Goal: Information Seeking & Learning: Learn about a topic

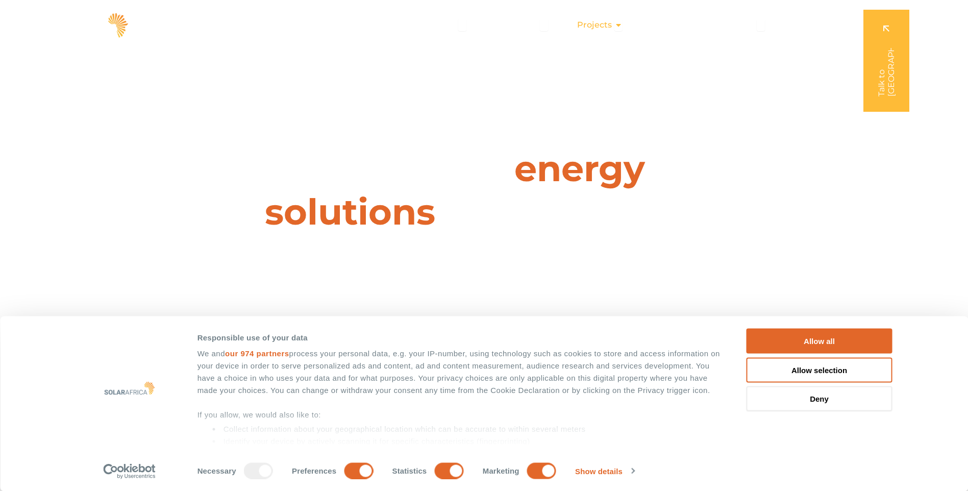
click at [602, 25] on span "Projects" at bounding box center [594, 25] width 35 height 12
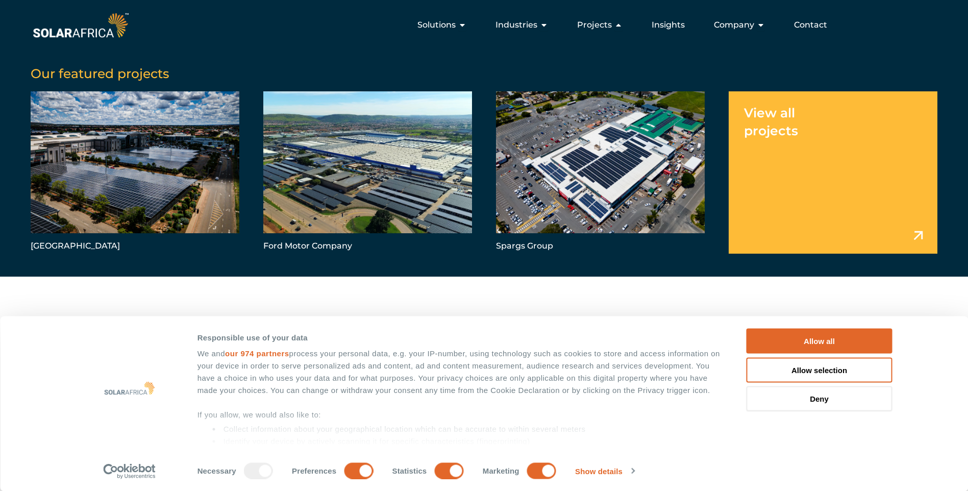
click at [787, 114] on link "Menu" at bounding box center [833, 172] width 209 height 162
click at [920, 234] on link "Menu" at bounding box center [833, 172] width 209 height 162
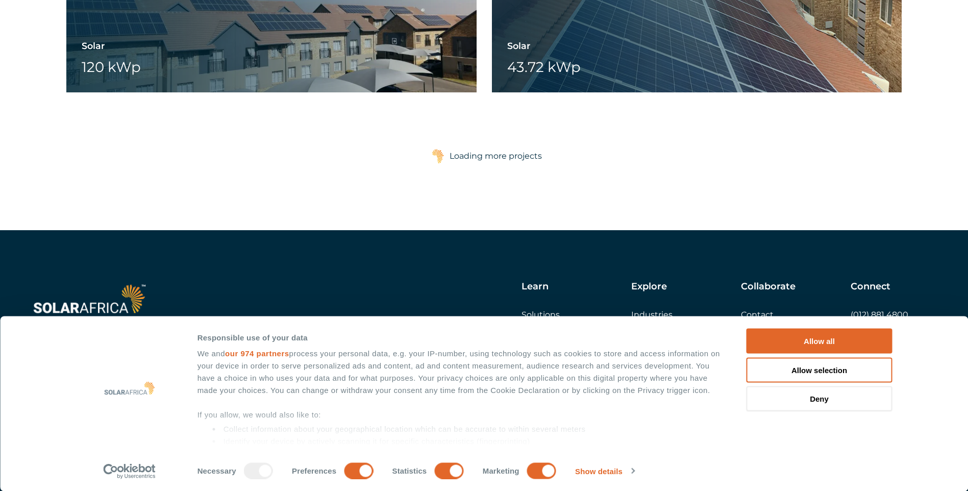
scroll to position [9540, 0]
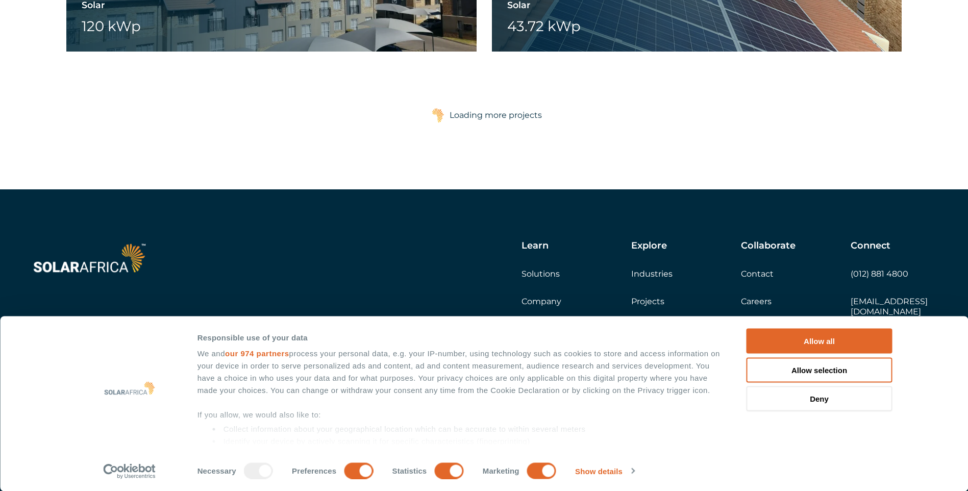
click at [477, 116] on div "Loading more projects" at bounding box center [496, 115] width 92 height 20
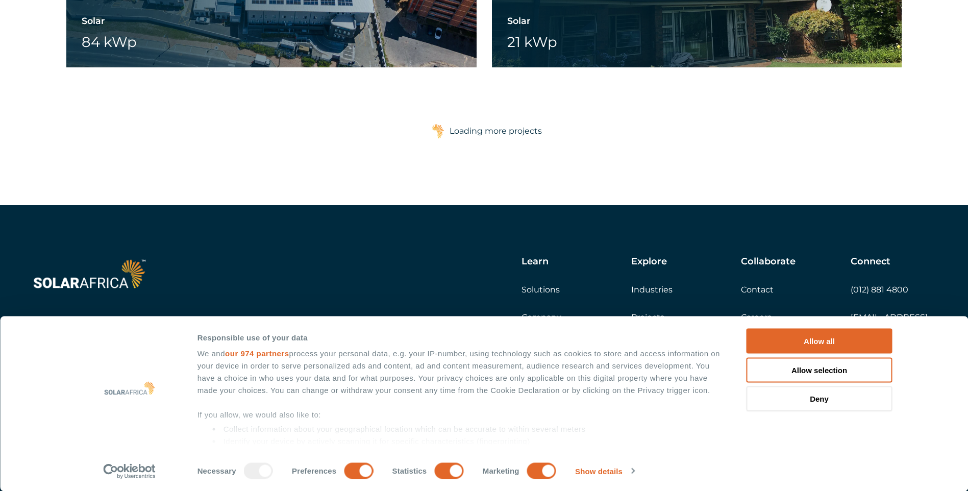
scroll to position [11867, 0]
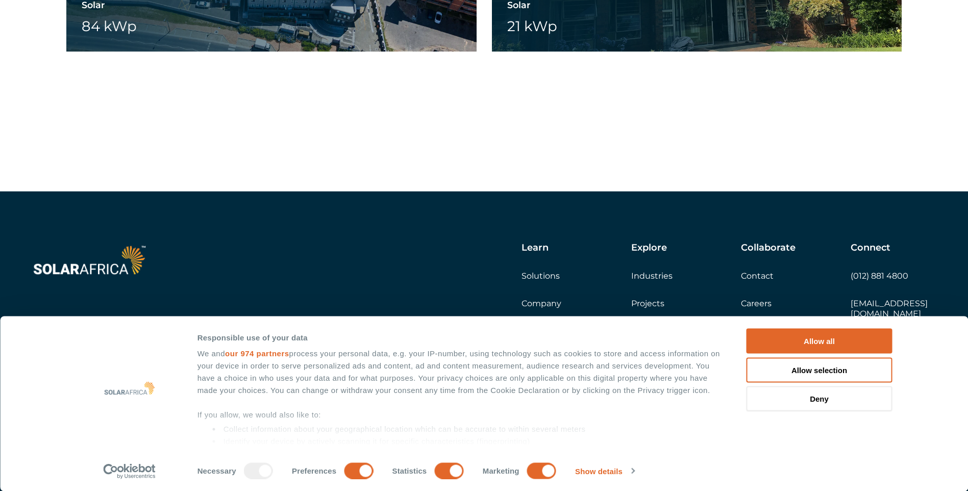
click at [498, 118] on div "Load more projects Loading more projects" at bounding box center [484, 117] width 836 height 28
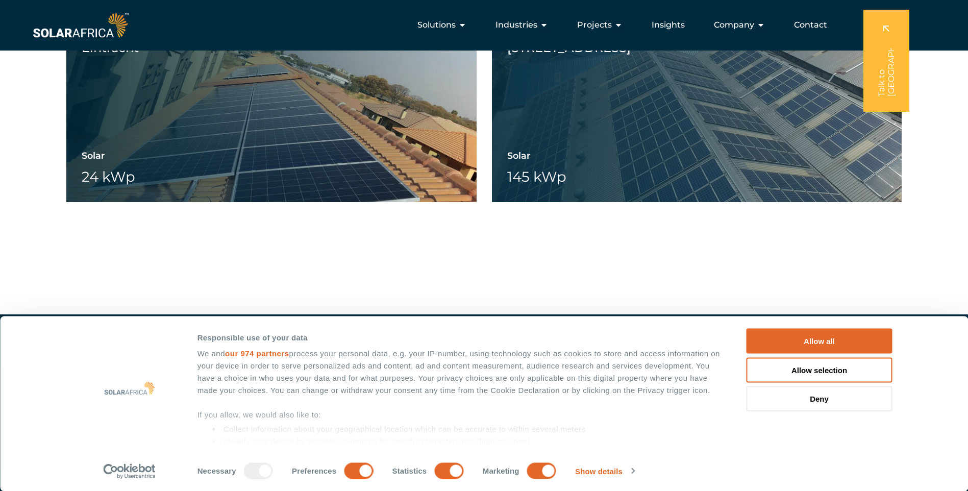
scroll to position [12556, 0]
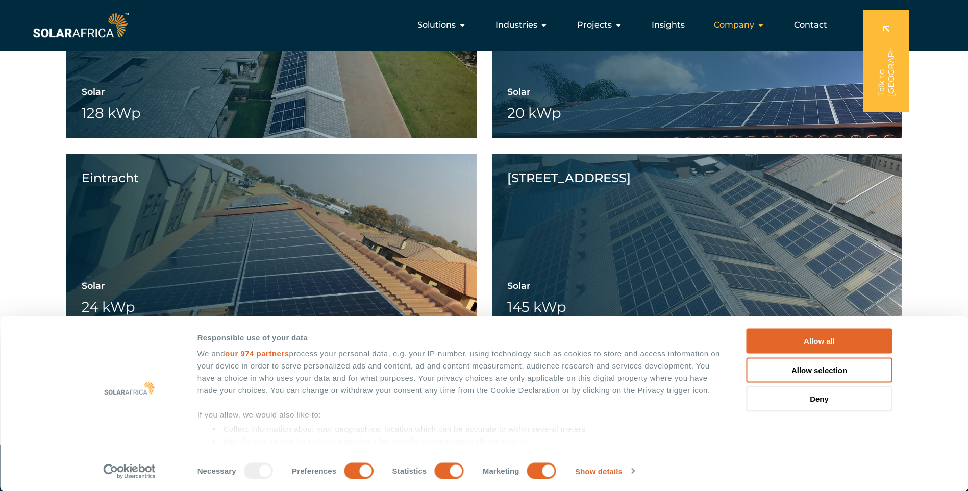
click at [737, 26] on span "Company" at bounding box center [734, 25] width 40 height 12
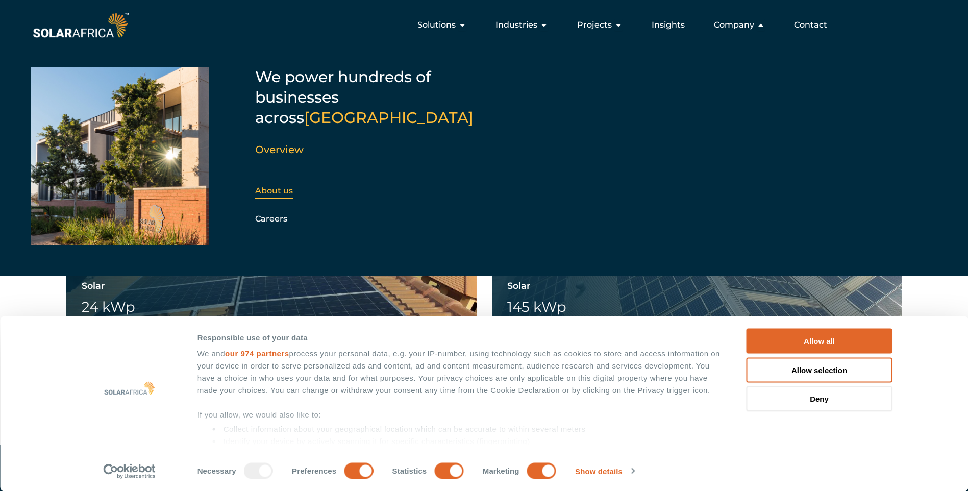
click at [280, 186] on link "About us" at bounding box center [274, 191] width 38 height 10
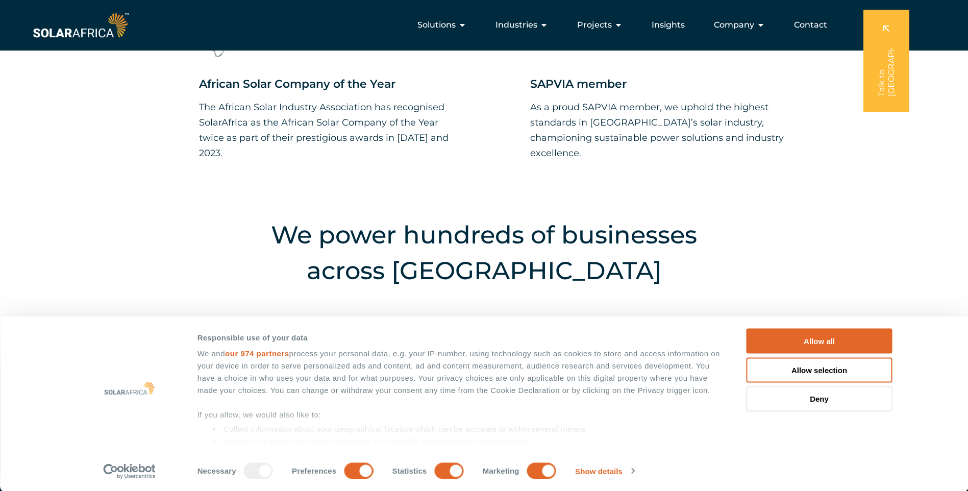
scroll to position [1072, 0]
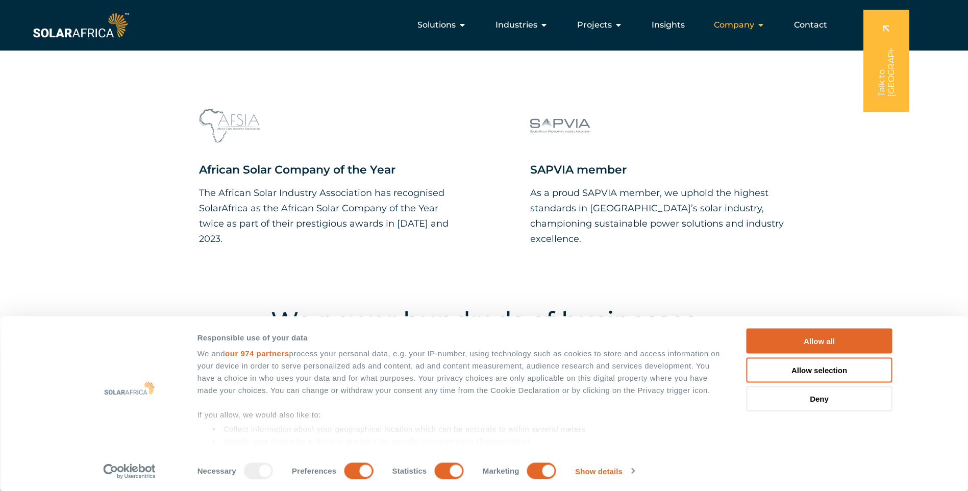
click at [744, 21] on span "Company" at bounding box center [734, 25] width 40 height 12
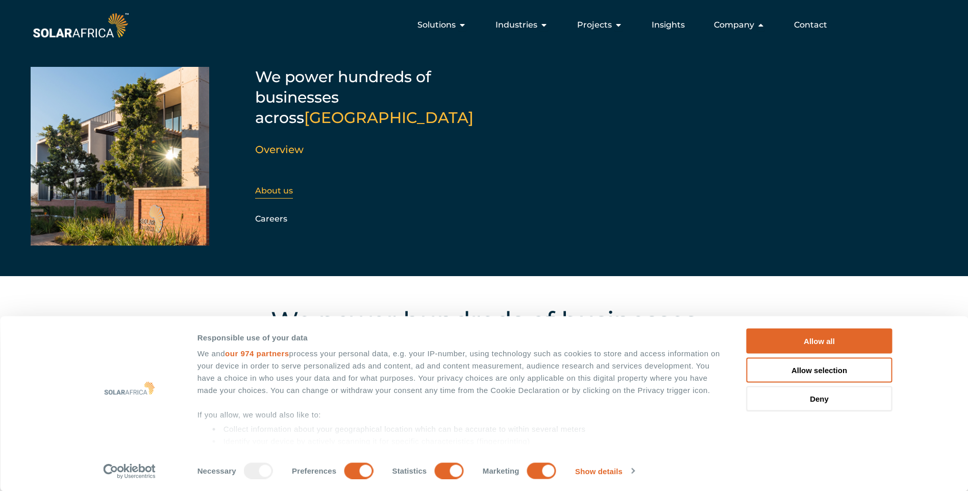
click at [281, 186] on link "About us" at bounding box center [274, 191] width 38 height 10
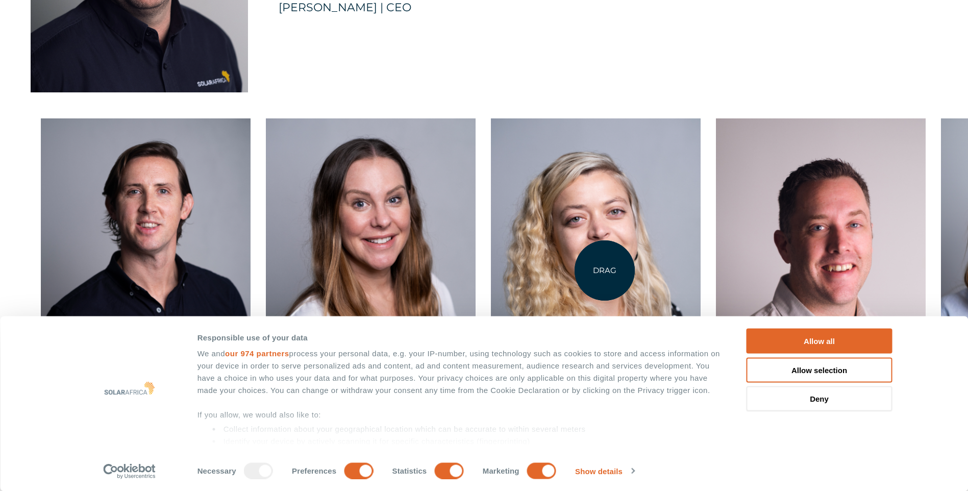
scroll to position [2603, 0]
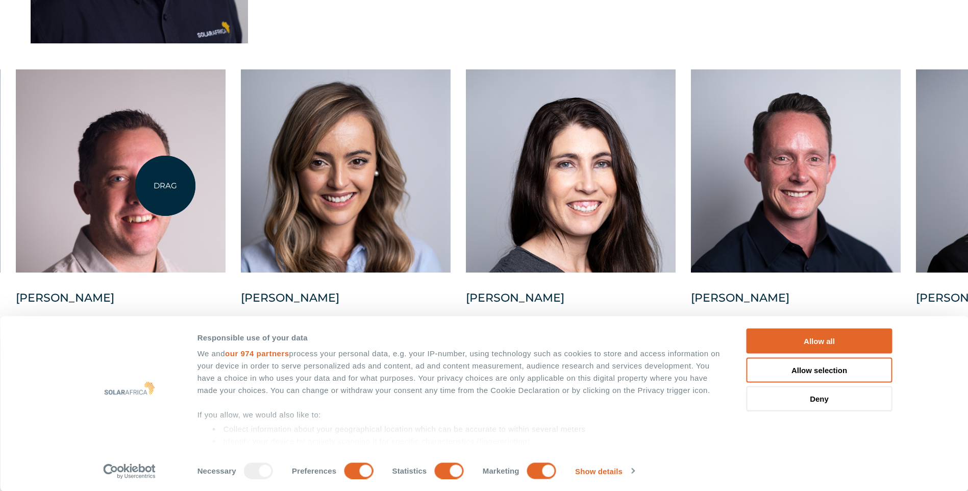
drag, startPoint x: 809, startPoint y: 186, endPoint x: 165, endPoint y: 186, distance: 643.1
click at [165, 186] on div at bounding box center [121, 170] width 210 height 203
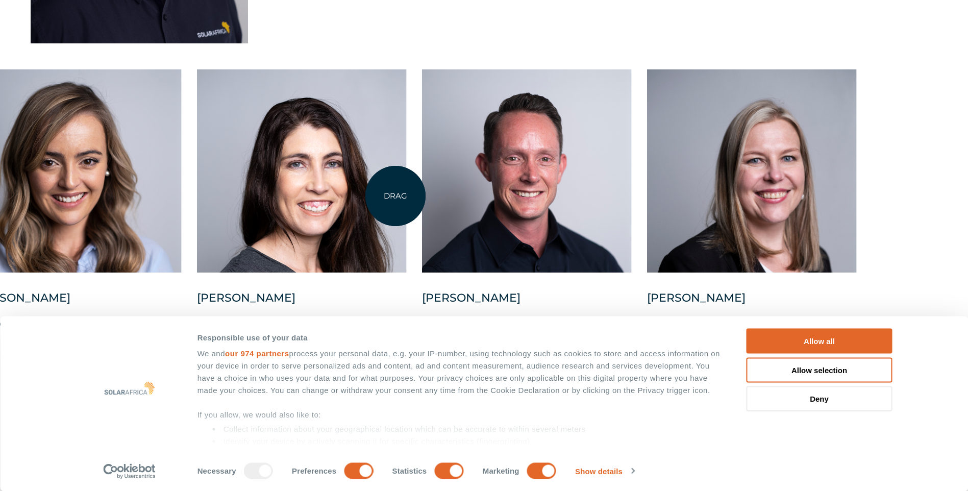
drag, startPoint x: 741, startPoint y: 183, endPoint x: 296, endPoint y: 198, distance: 445.3
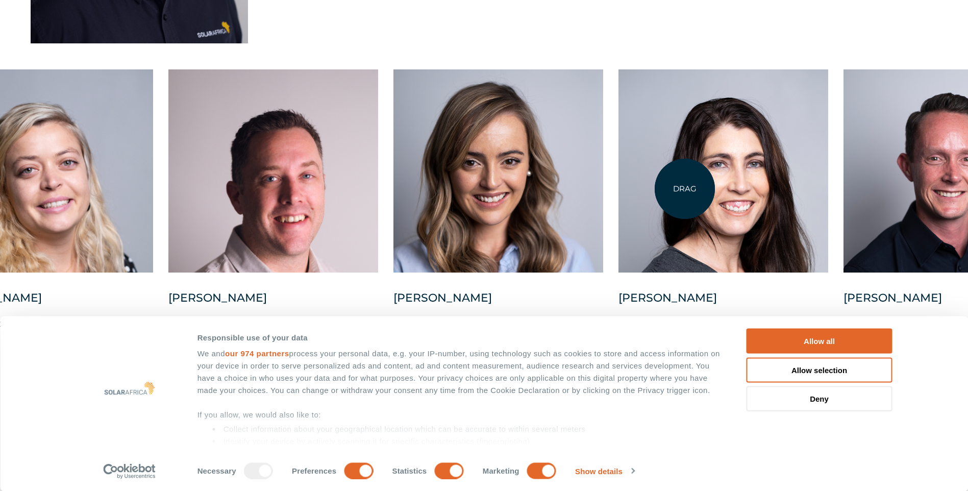
drag, startPoint x: 322, startPoint y: 194, endPoint x: 704, endPoint y: 189, distance: 382.3
click at [704, 189] on div at bounding box center [724, 170] width 210 height 203
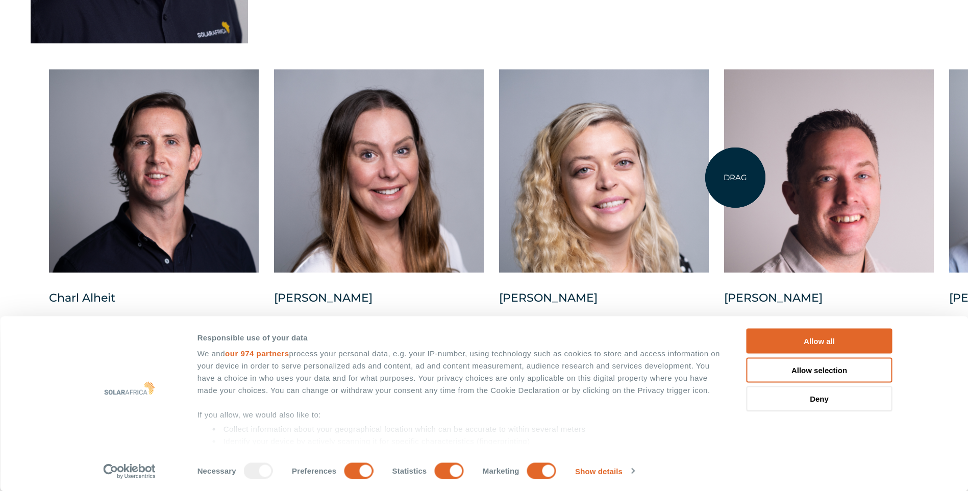
drag, startPoint x: 277, startPoint y: 205, endPoint x: 749, endPoint y: 177, distance: 472.9
click at [749, 177] on div at bounding box center [829, 170] width 210 height 203
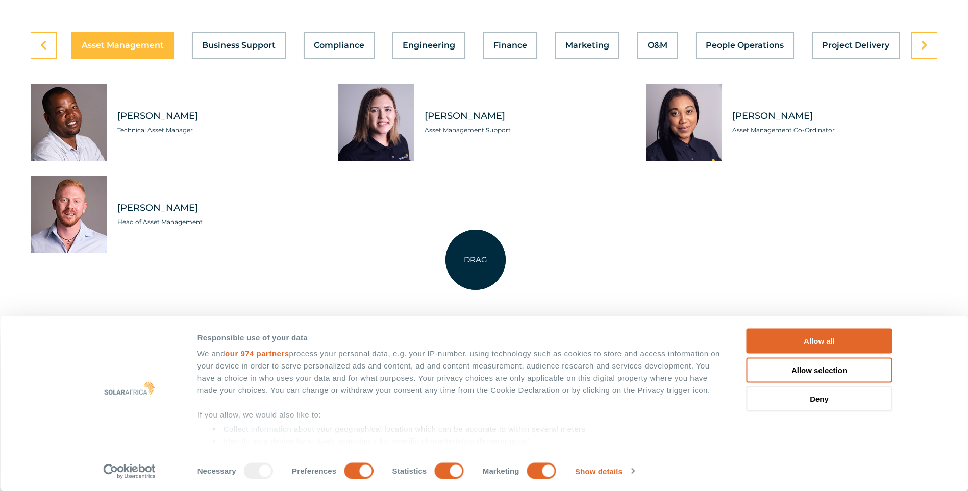
scroll to position [2960, 0]
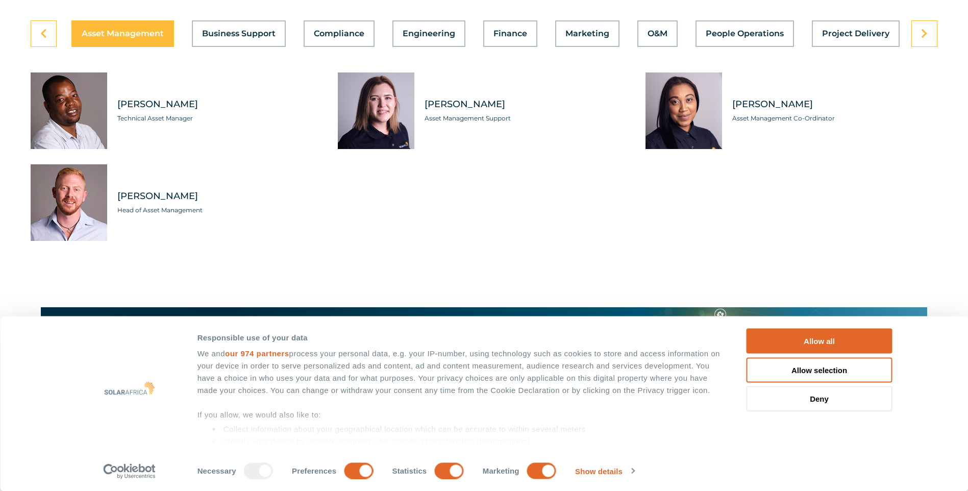
drag, startPoint x: 572, startPoint y: 151, endPoint x: 595, endPoint y: 140, distance: 25.6
click at [595, 140] on div "Kimberly Payne Asset Management Support" at bounding box center [521, 110] width 215 height 77
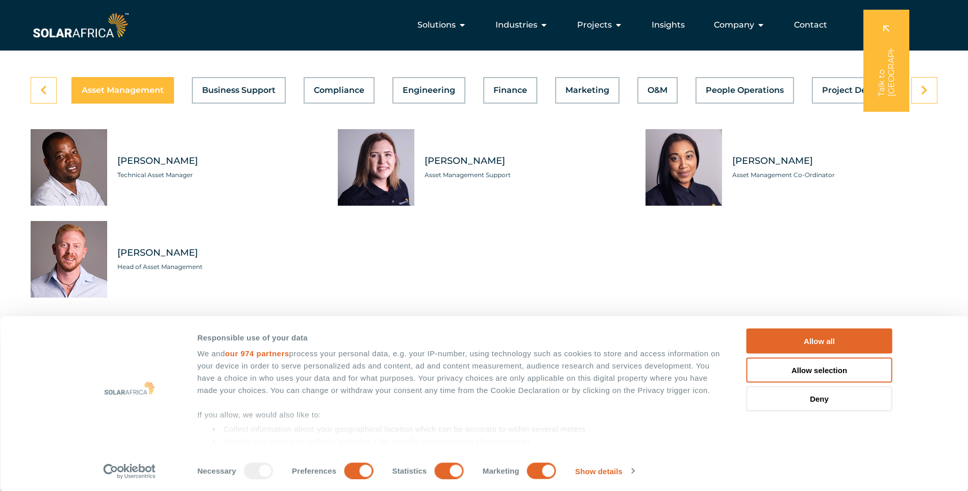
scroll to position [2807, 0]
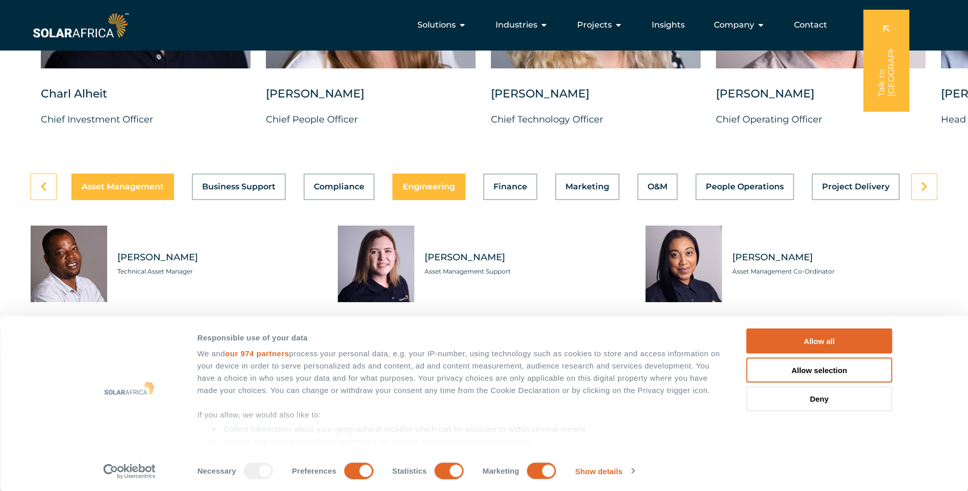
click at [427, 200] on button "Engineering" at bounding box center [429, 187] width 73 height 27
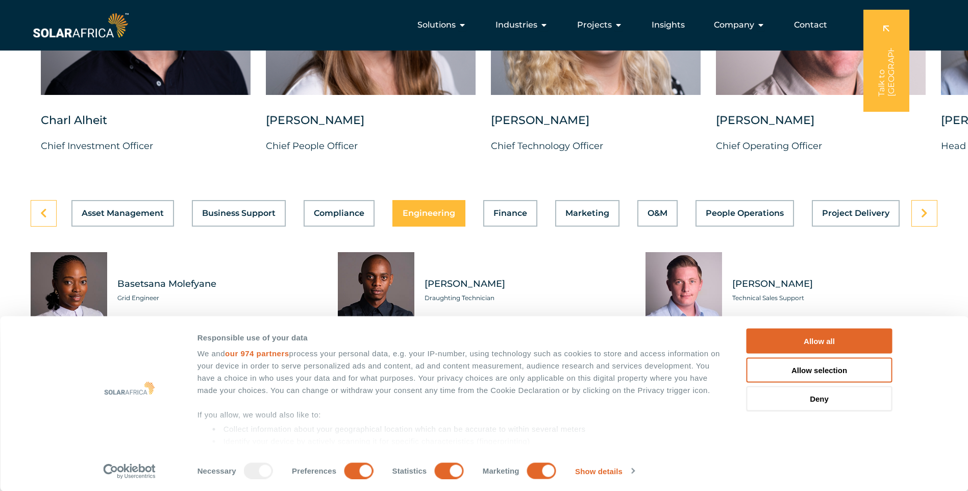
scroll to position [2756, 0]
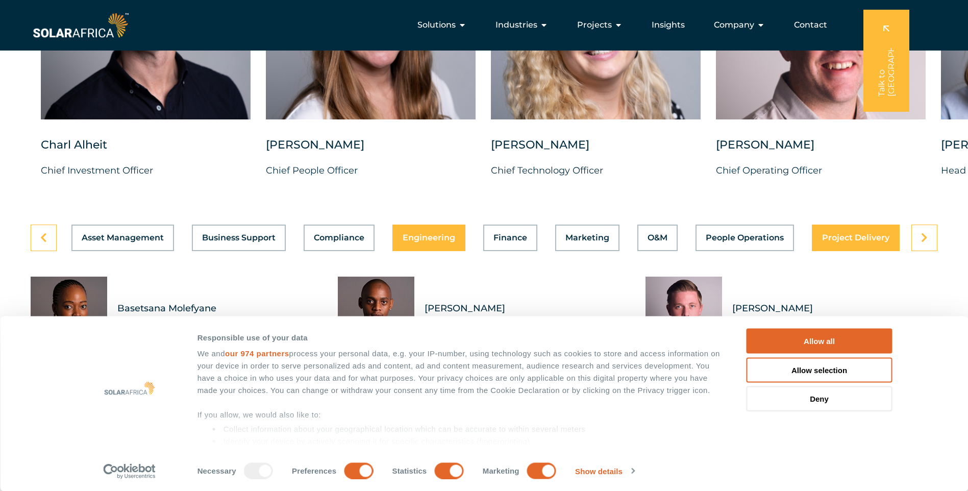
click at [862, 251] on button "Project Delivery" at bounding box center [856, 238] width 88 height 27
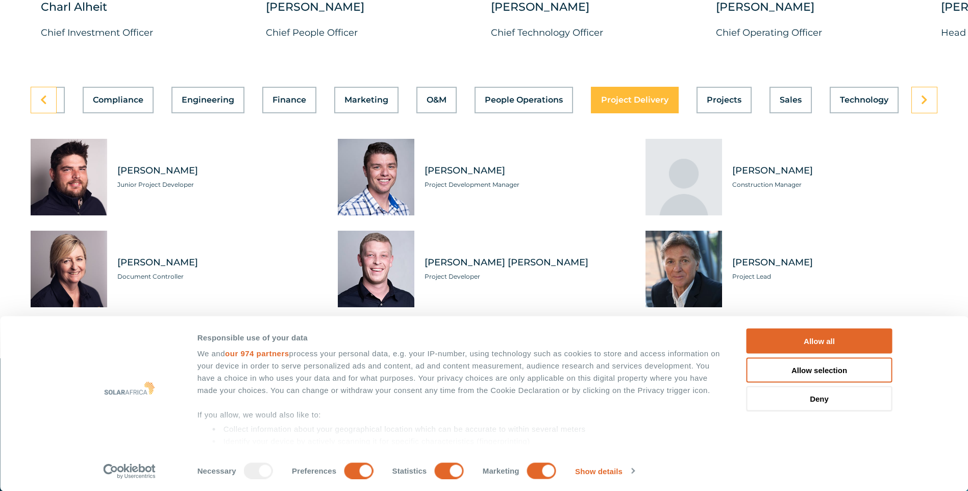
scroll to position [2909, 0]
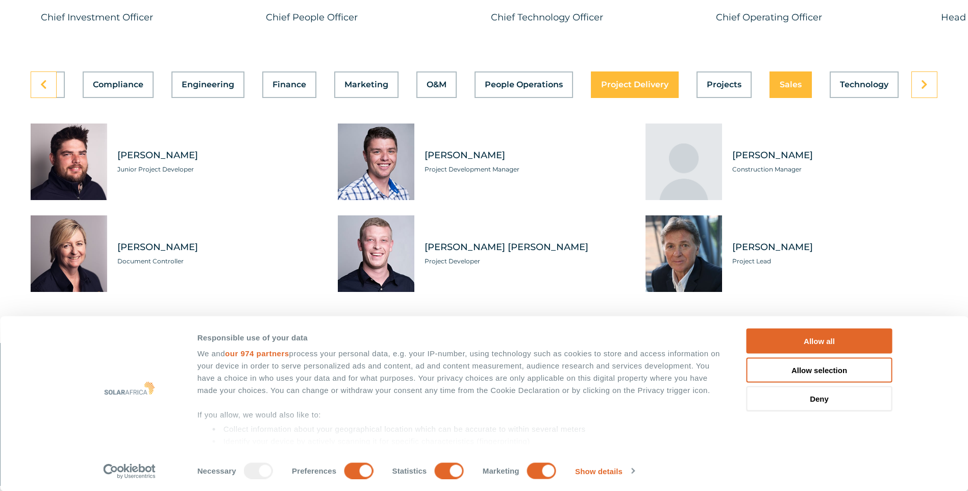
click at [788, 89] on span "Sales" at bounding box center [791, 85] width 22 height 8
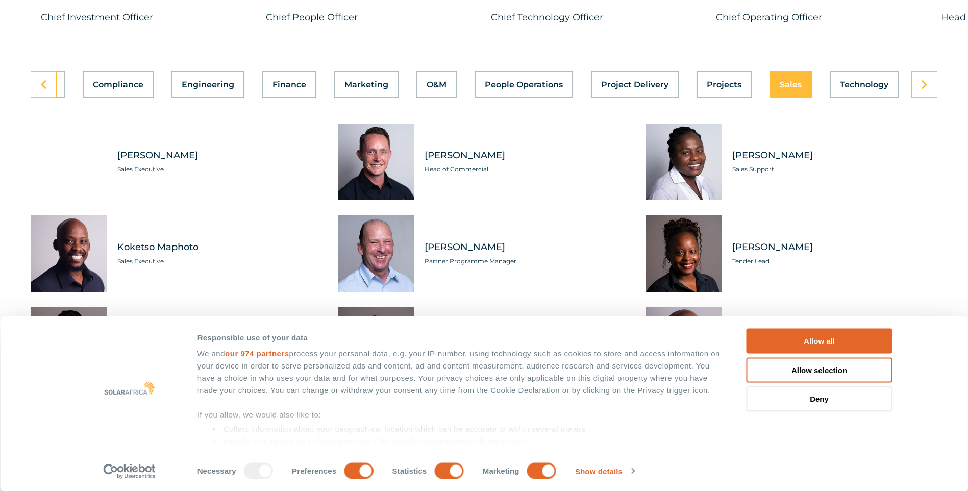
scroll to position [0, 221]
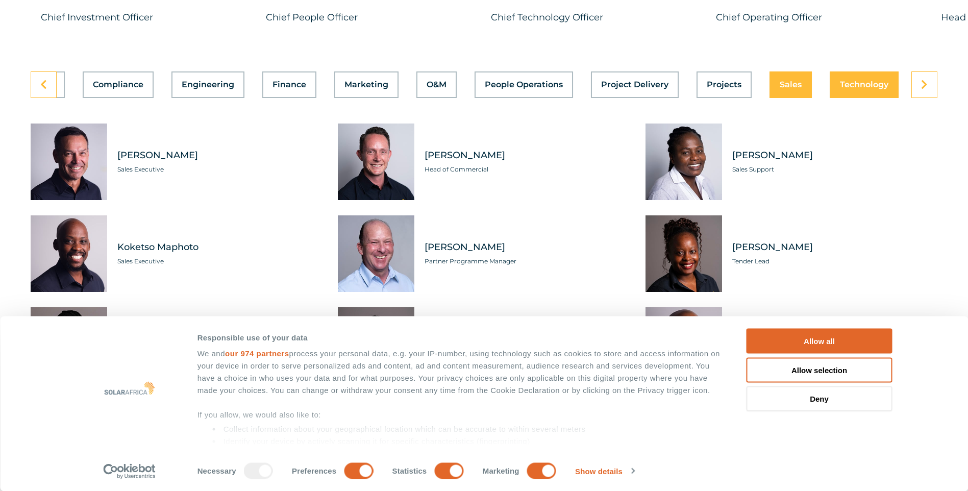
click at [859, 89] on span "Technology" at bounding box center [864, 85] width 48 height 8
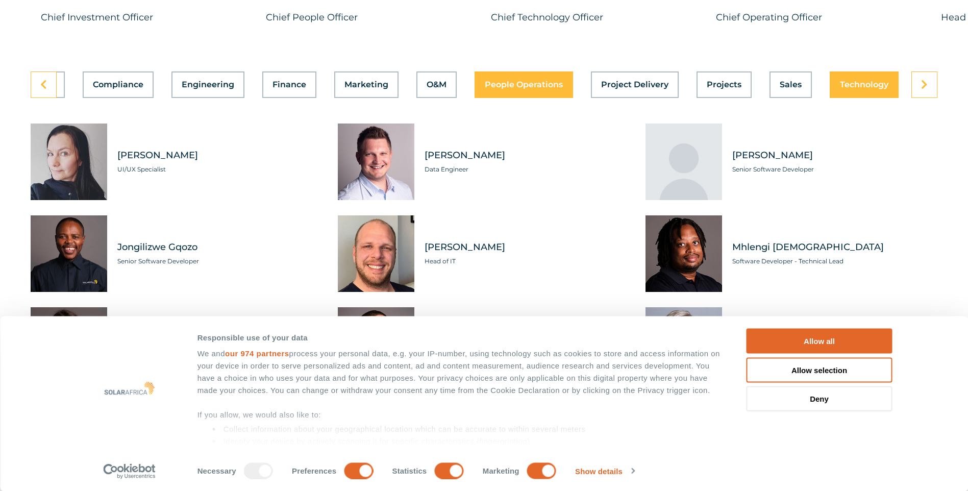
click at [548, 91] on div "Asset Management Business Support Compliance Engineering Finance Marketing O&M …" at bounding box center [484, 84] width 907 height 27
click at [515, 98] on button "People Operations" at bounding box center [524, 84] width 99 height 27
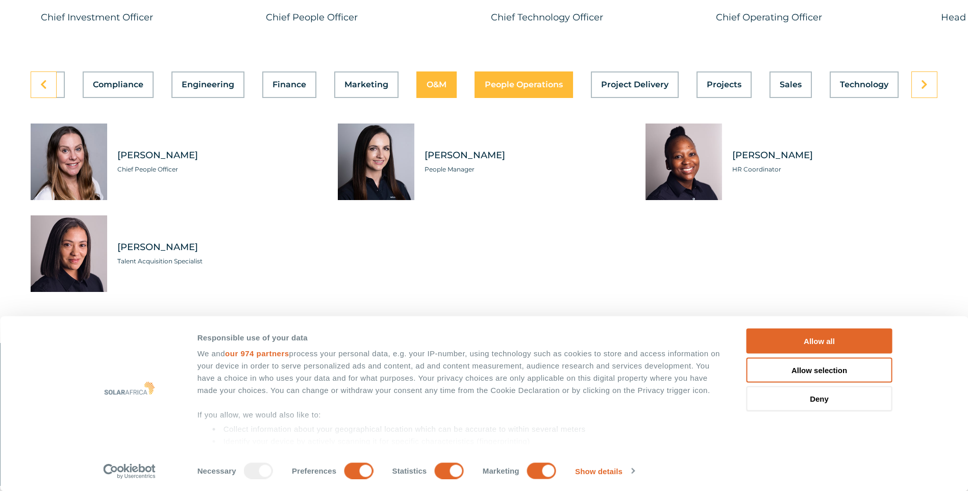
click at [435, 89] on span "O&M" at bounding box center [437, 85] width 20 height 8
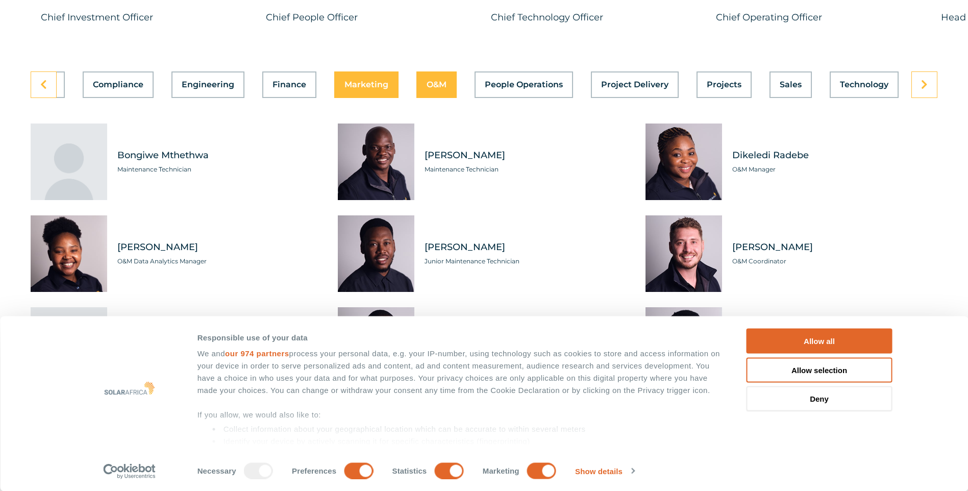
click at [366, 89] on span "Marketing" at bounding box center [367, 85] width 44 height 8
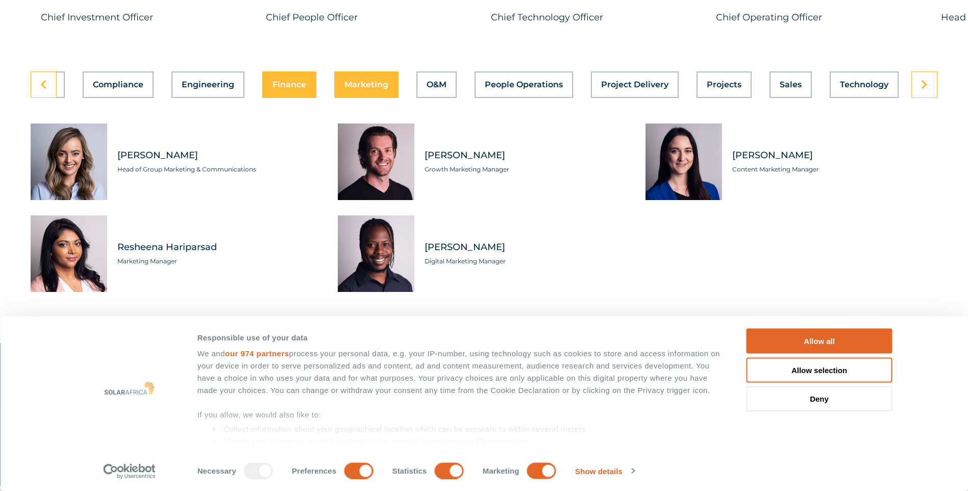
click at [306, 92] on button "Finance" at bounding box center [289, 84] width 54 height 27
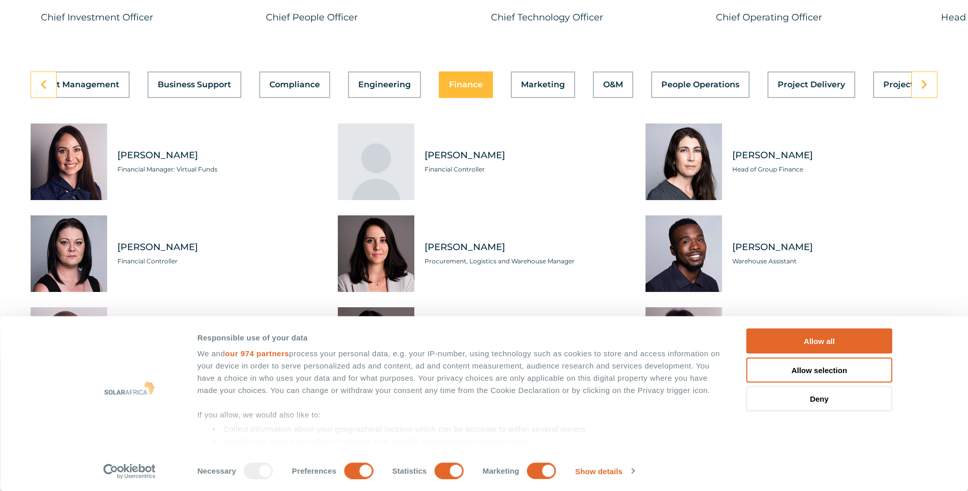
scroll to position [0, 0]
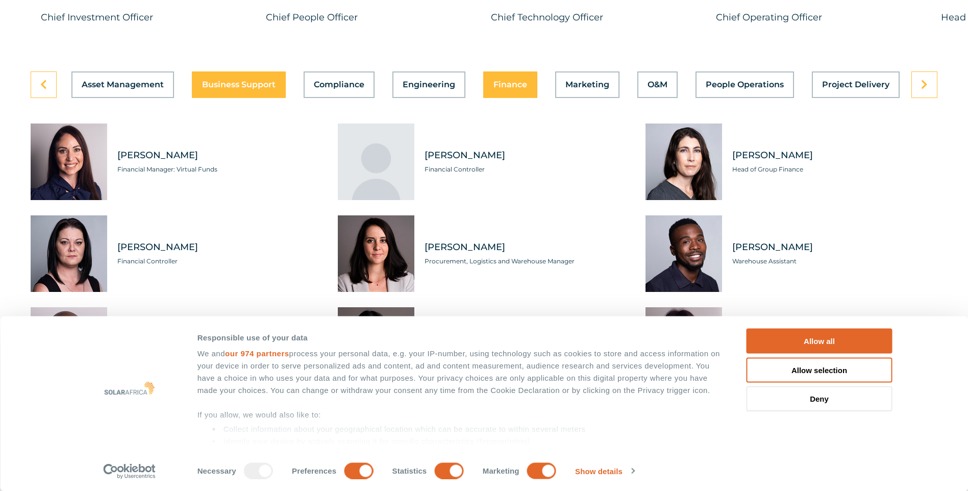
click at [256, 89] on span "Business Support" at bounding box center [239, 85] width 74 height 8
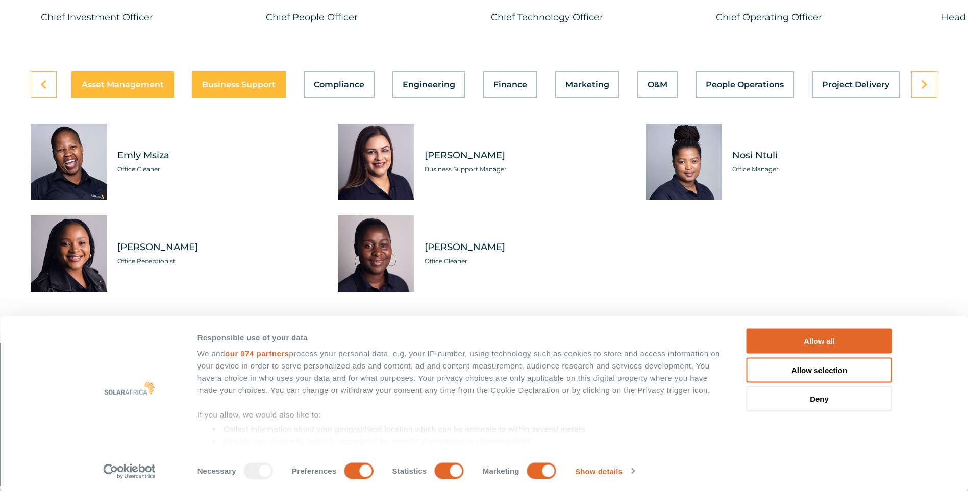
click at [156, 98] on div "Asset Management Business Support Compliance Engineering Finance Marketing O&M …" at bounding box center [484, 84] width 907 height 27
click at [125, 85] on button "Asset Management" at bounding box center [122, 84] width 103 height 27
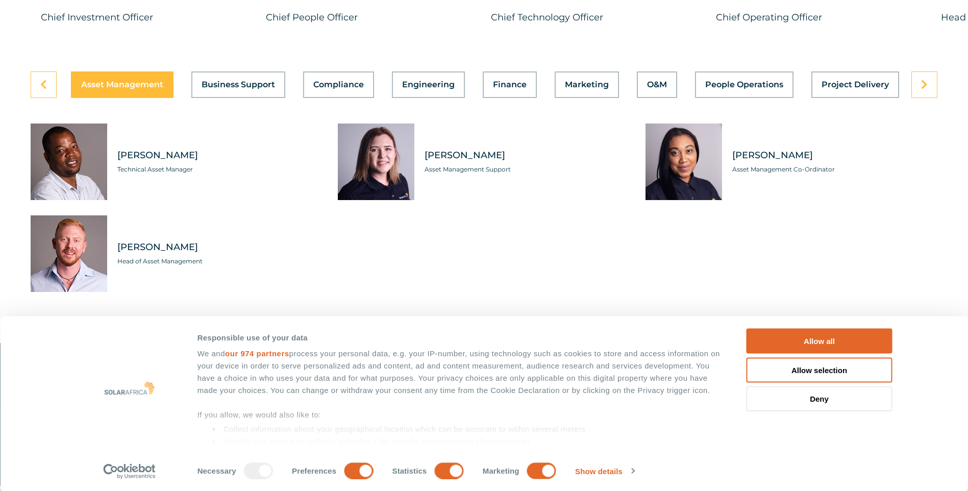
scroll to position [0, 0]
click at [922, 90] on icon at bounding box center [924, 85] width 7 height 10
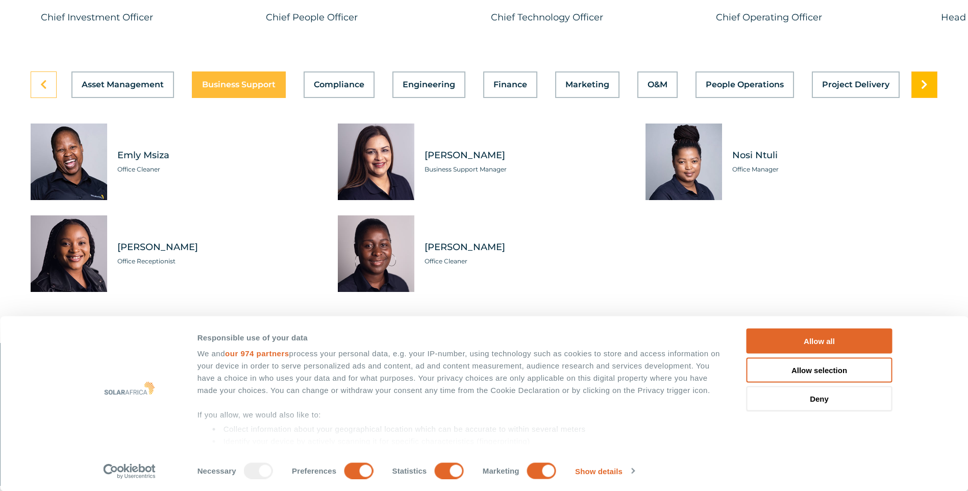
click at [922, 90] on icon at bounding box center [924, 85] width 7 height 10
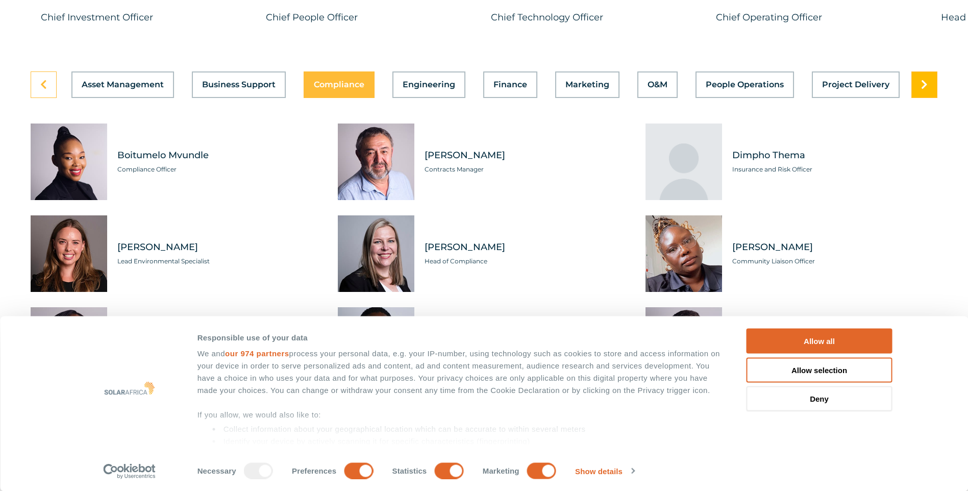
click at [922, 90] on icon at bounding box center [924, 85] width 7 height 10
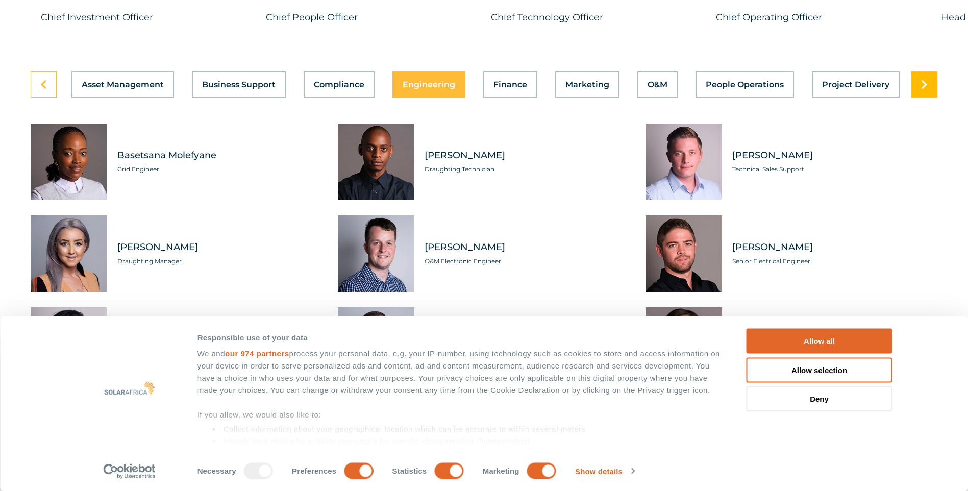
click at [922, 90] on icon at bounding box center [924, 85] width 7 height 10
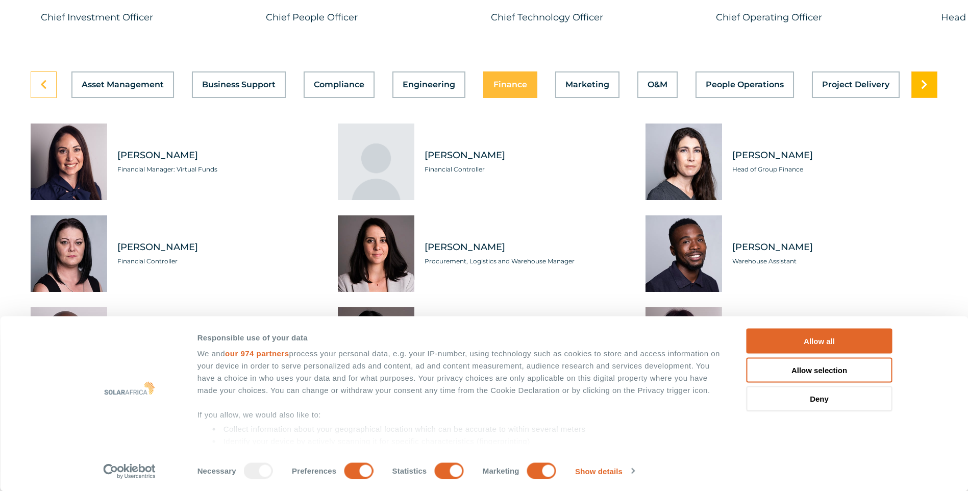
click at [922, 90] on icon at bounding box center [924, 85] width 7 height 10
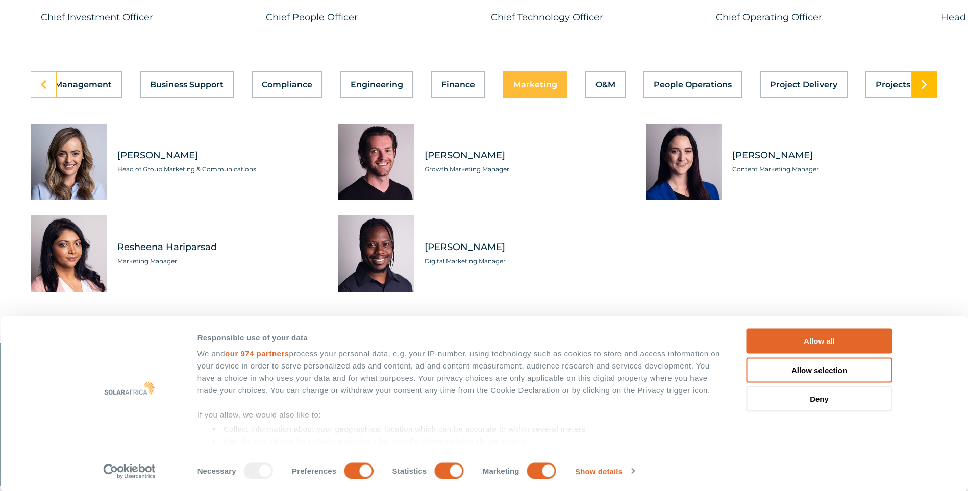
click at [922, 90] on icon at bounding box center [924, 85] width 7 height 10
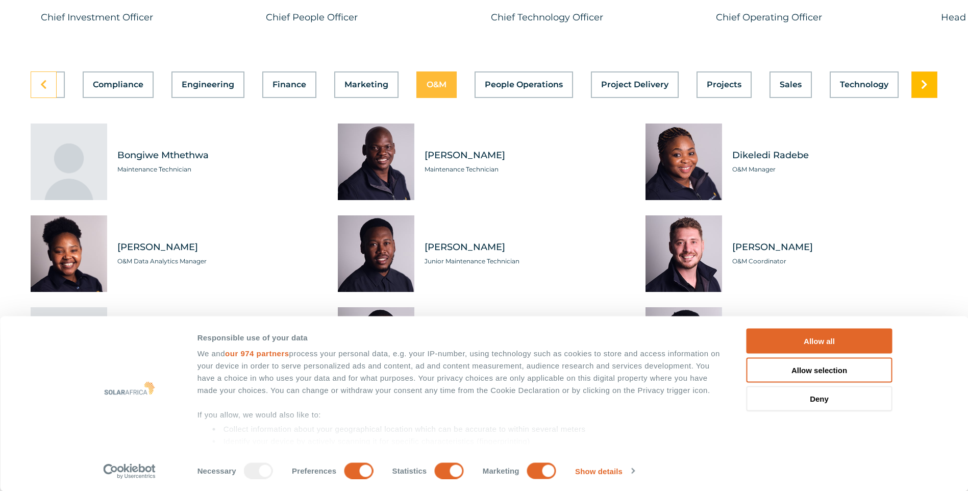
click at [922, 90] on icon at bounding box center [924, 85] width 7 height 10
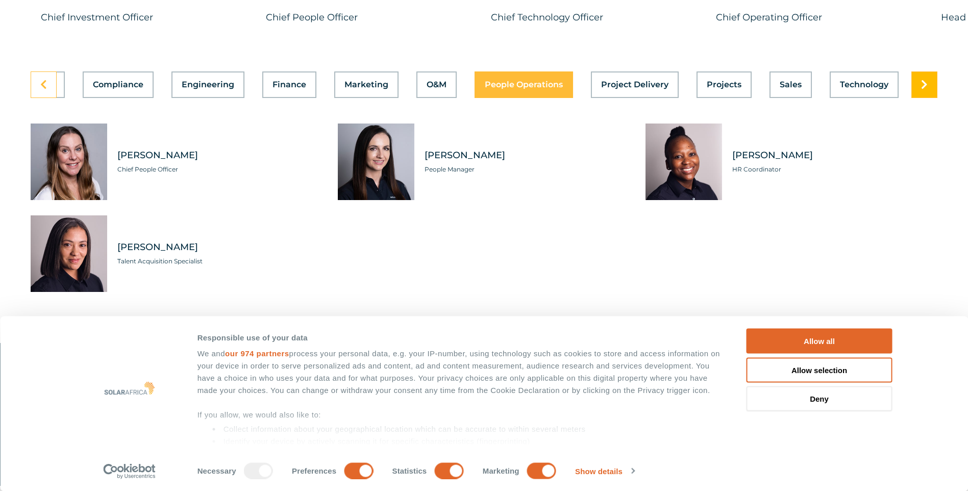
click at [922, 90] on icon at bounding box center [924, 85] width 7 height 10
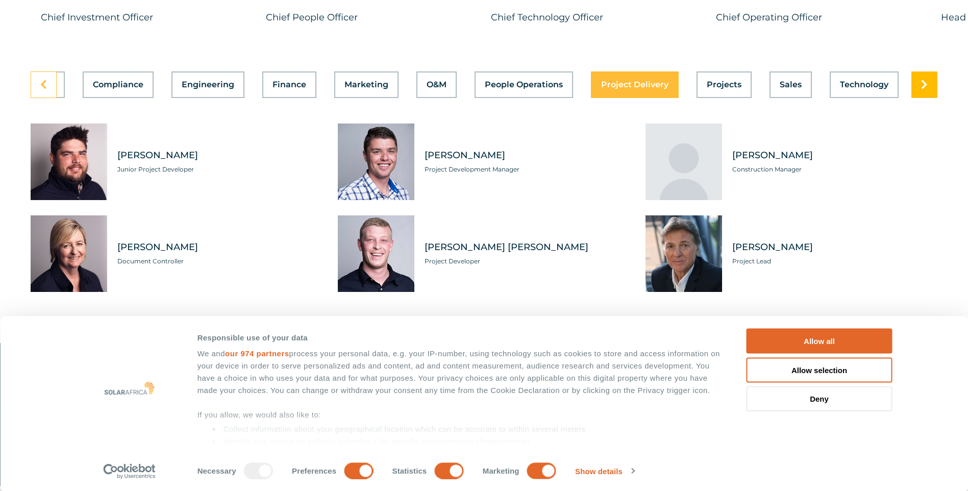
scroll to position [0, 221]
click at [922, 90] on icon at bounding box center [924, 85] width 7 height 10
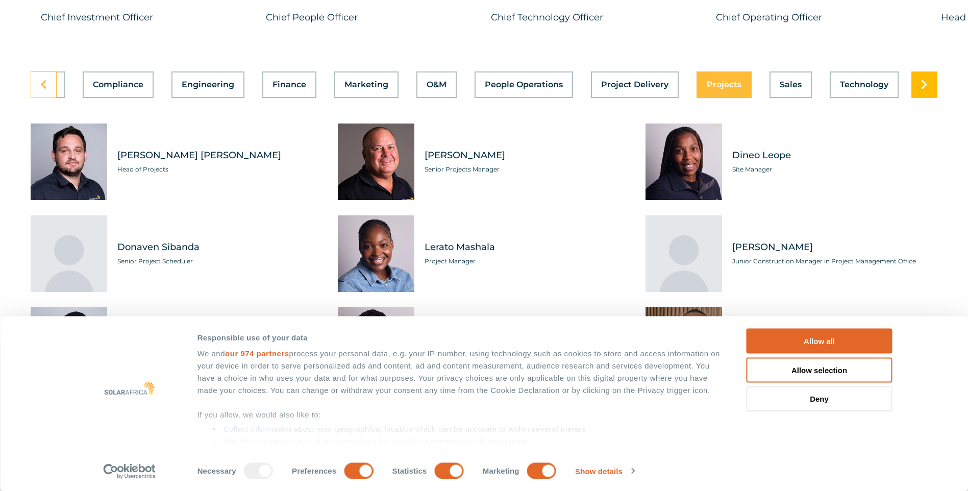
click at [922, 90] on icon at bounding box center [924, 85] width 7 height 10
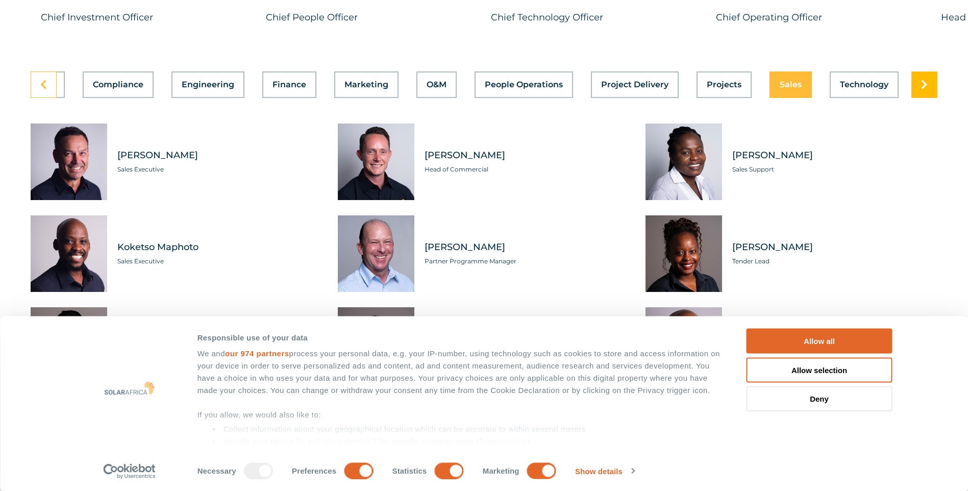
click at [922, 90] on icon at bounding box center [924, 85] width 7 height 10
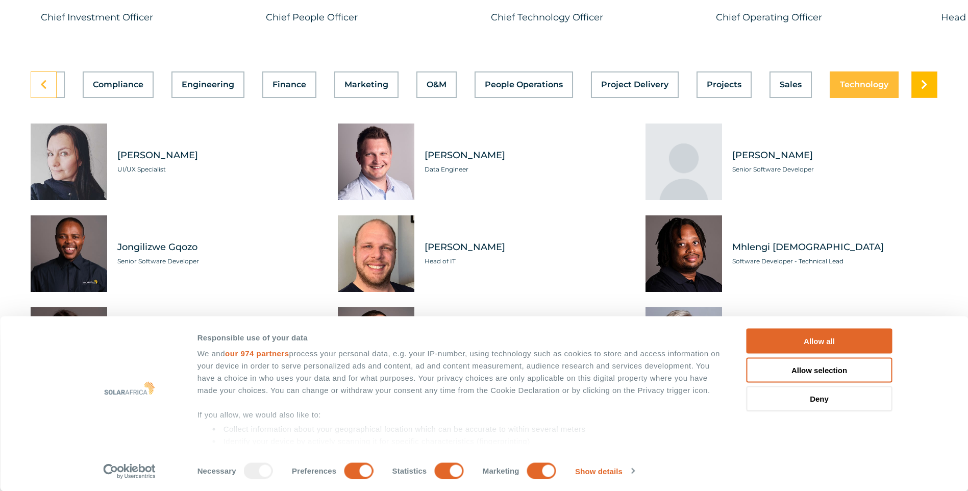
click at [921, 90] on icon at bounding box center [924, 85] width 7 height 10
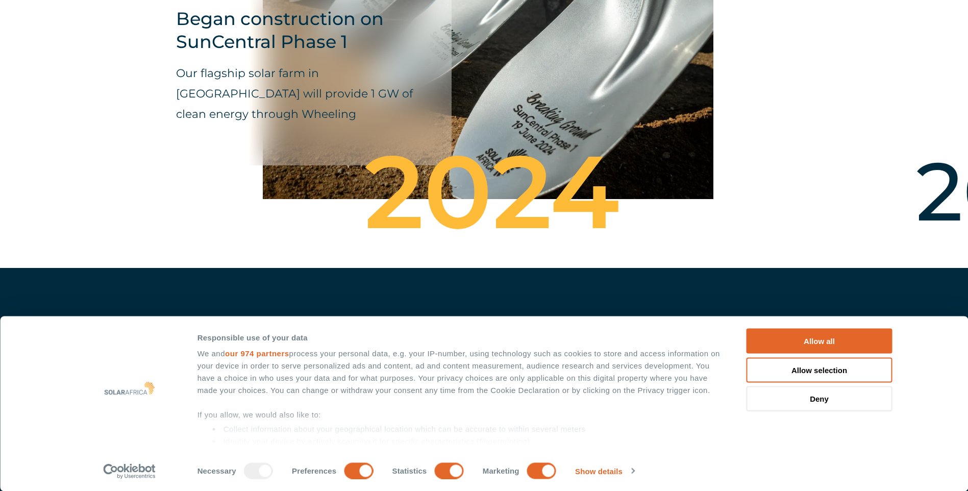
scroll to position [3784, 0]
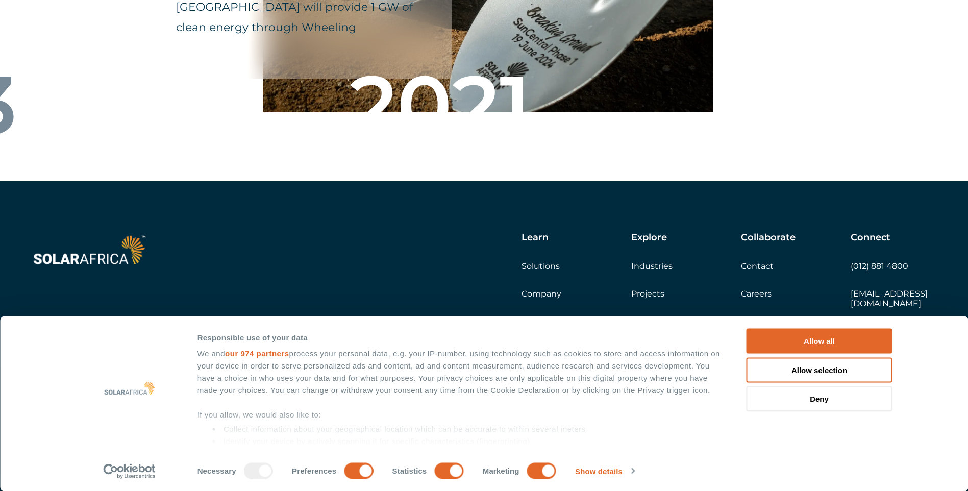
drag, startPoint x: 720, startPoint y: 111, endPoint x: -376, endPoint y: 97, distance: 1096.5
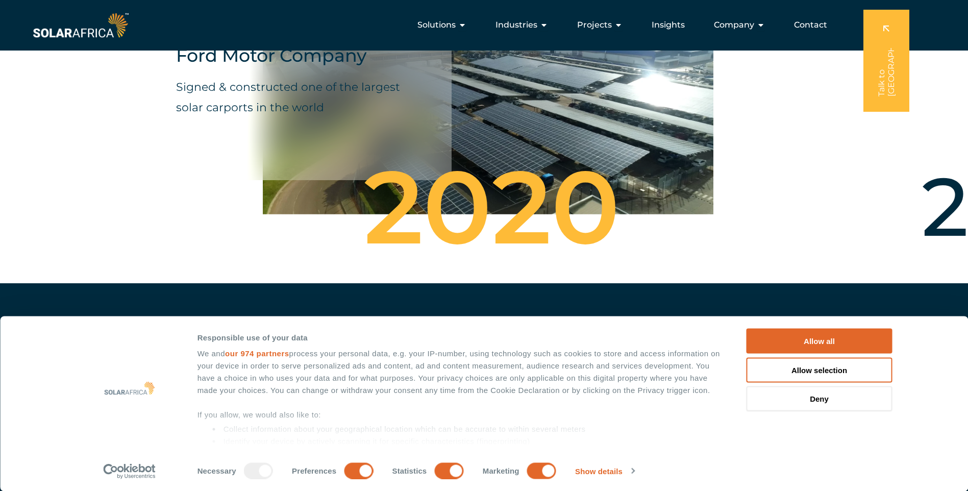
scroll to position [3631, 0]
